Goal: Task Accomplishment & Management: Manage account settings

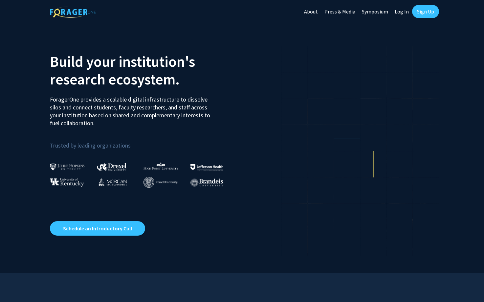
click at [403, 10] on link "Log In" at bounding box center [401, 11] width 21 height 23
select select
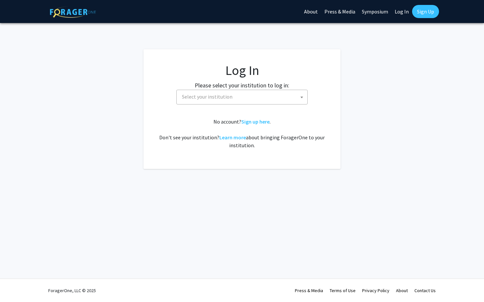
click at [243, 105] on fg-card-body "Log In Please select your institution to log in: [GEOGRAPHIC_DATA] [GEOGRAPHIC_…" at bounding box center [242, 108] width 171 height 93
click at [251, 96] on span "Select your institution" at bounding box center [243, 96] width 128 height 13
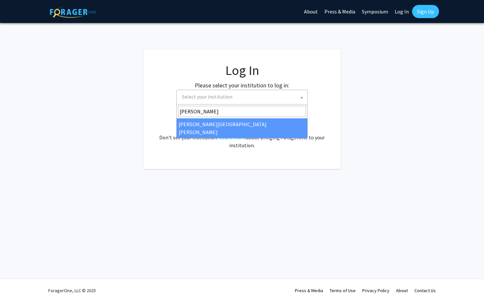
type input "[PERSON_NAME]"
select select "1"
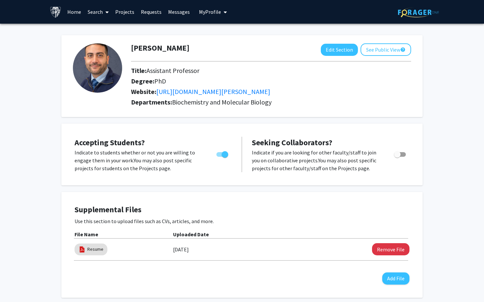
click at [224, 156] on span "Toggle" at bounding box center [225, 154] width 7 height 7
click at [220, 157] on input "Would you like to permit student requests?" at bounding box center [219, 157] width 0 height 0
checkbox input "false"
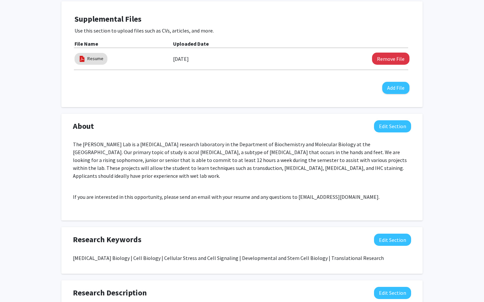
scroll to position [204, 0]
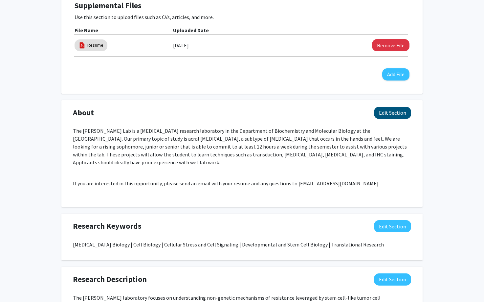
click at [393, 117] on button "Edit Section" at bounding box center [392, 113] width 37 height 12
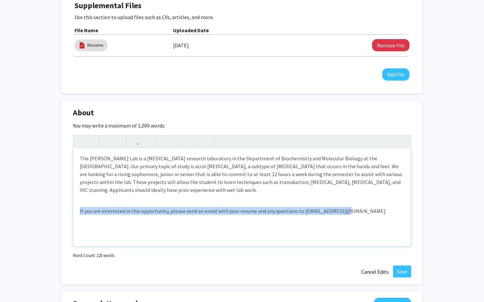
drag, startPoint x: 345, startPoint y: 212, endPoint x: 76, endPoint y: 214, distance: 268.2
click at [76, 214] on div "The Rebecca Lab is a cancer research laboratory in the Department of Biochemist…" at bounding box center [241, 197] width 337 height 98
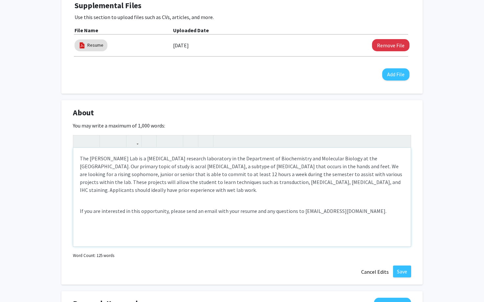
type textarea "<p>The Rebecca Lab is a cancer research laboratory in the Department of Biochem…"
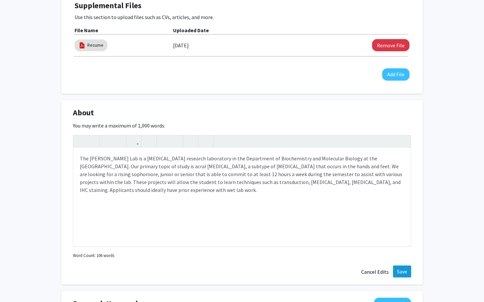
click at [400, 271] on button "Save" at bounding box center [402, 271] width 18 height 12
